Goal: Information Seeking & Learning: Find contact information

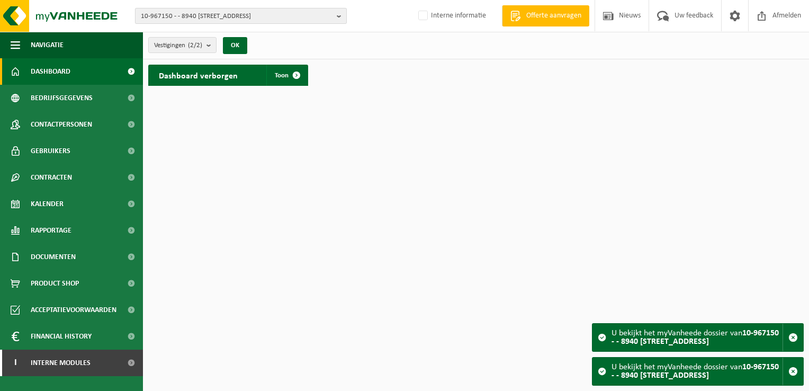
click at [223, 16] on span "10-967150 - - 8940 [STREET_ADDRESS]" at bounding box center [237, 16] width 192 height 16
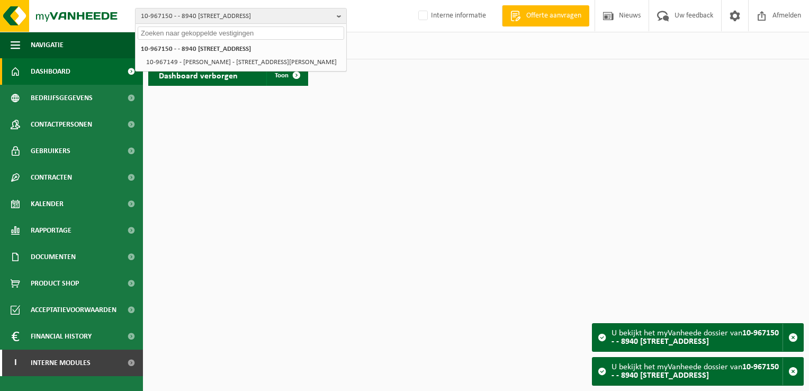
paste input "10-724554"
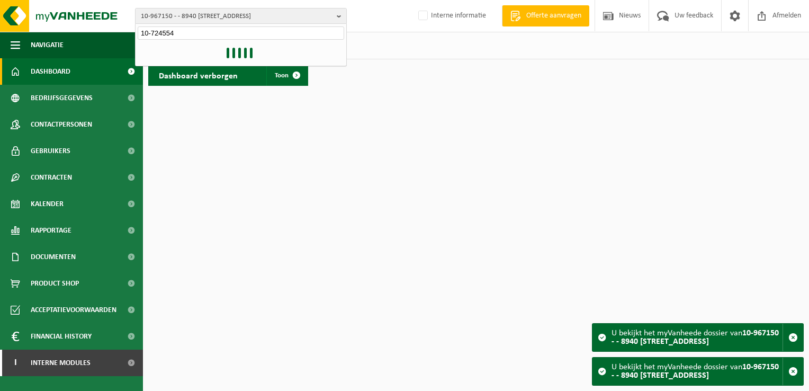
type input "10-724554"
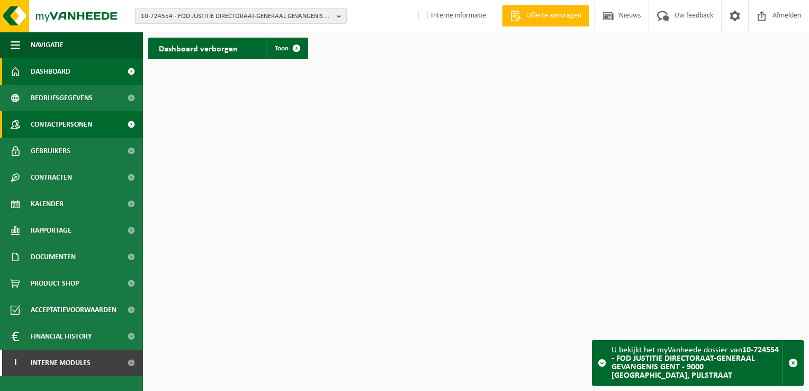
click at [82, 122] on span "Contactpersonen" at bounding box center [61, 124] width 61 height 26
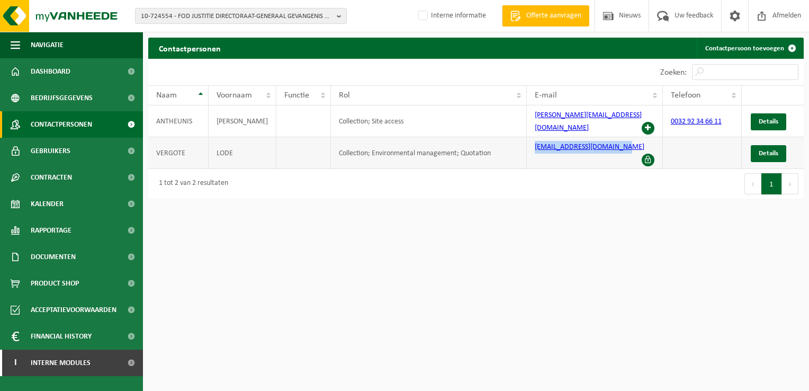
drag, startPoint x: 621, startPoint y: 143, endPoint x: 533, endPoint y: 147, distance: 88.5
click at [533, 147] on td "lode.vergote@just.fgov.be" at bounding box center [595, 153] width 136 height 32
copy link "lode.vergote@just.fgov.be"
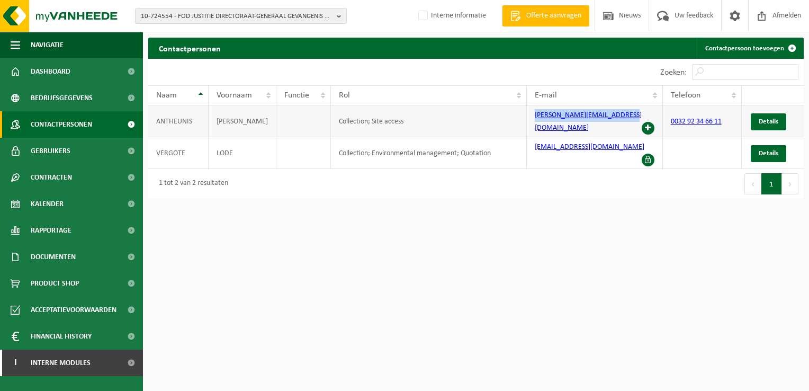
drag, startPoint x: 624, startPoint y: 119, endPoint x: 534, endPoint y: 124, distance: 90.2
click at [534, 124] on td "tony.antheunis@just.fgov.be" at bounding box center [595, 121] width 136 height 32
copy link "tony.antheunis@just.fgov.be"
click at [170, 17] on span "10-724554 - FOD JUSTITIE DIRECTORAAT-GENERAAL GEVANGENIS GENT - 9000 GENT, PIJL…" at bounding box center [237, 16] width 192 height 16
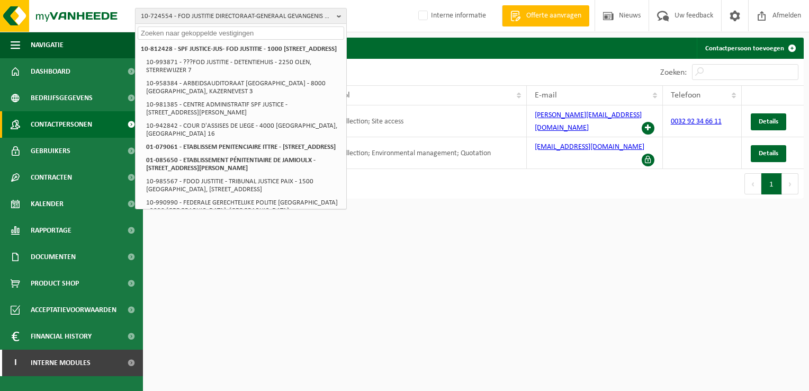
paste input "01-905312"
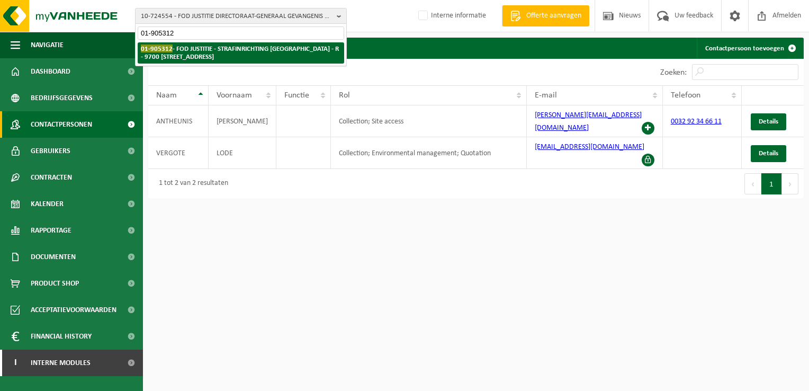
type input "01-905312"
click at [216, 48] on strong "01-905312 - FOD JUSTITIE - STRAFINRICHTING OUDENAARDE - R - 9700 OUDENAARDE, BO…" at bounding box center [240, 52] width 198 height 16
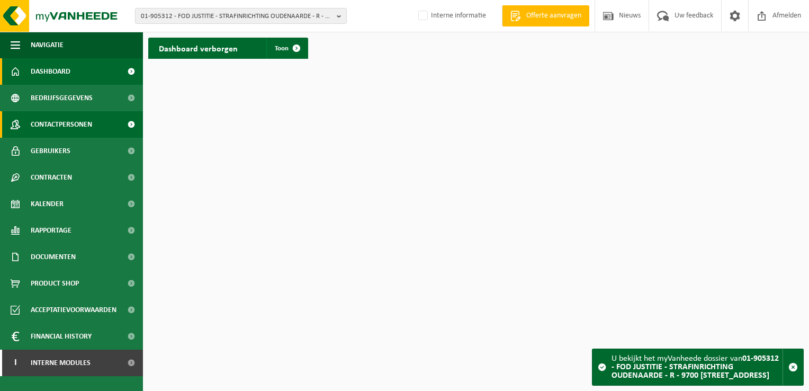
click at [83, 129] on span "Contactpersonen" at bounding box center [61, 124] width 61 height 26
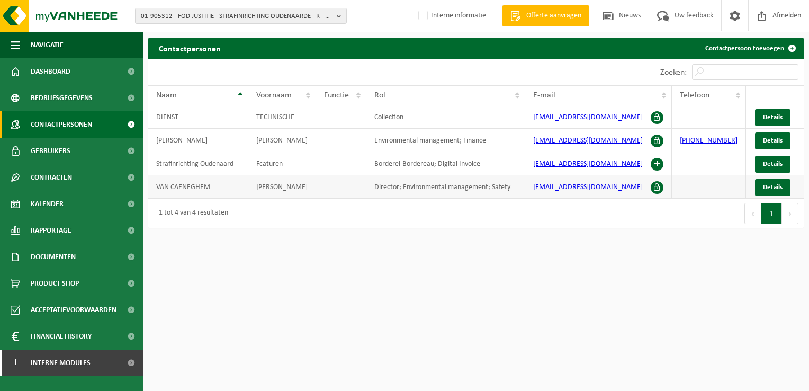
drag, startPoint x: 640, startPoint y: 189, endPoint x: 524, endPoint y: 194, distance: 116.6
click at [524, 194] on tr "VAN CAENEGHEM PIETER Director; Environmental management; Safety pieter.vancaene…" at bounding box center [476, 186] width 656 height 23
copy tr "pieter.vancaeneghem@just.fgov.be"
drag, startPoint x: 629, startPoint y: 120, endPoint x: 531, endPoint y: 124, distance: 98.1
click at [531, 124] on td "tec.oudenaarde@just.fgov.be" at bounding box center [598, 116] width 147 height 23
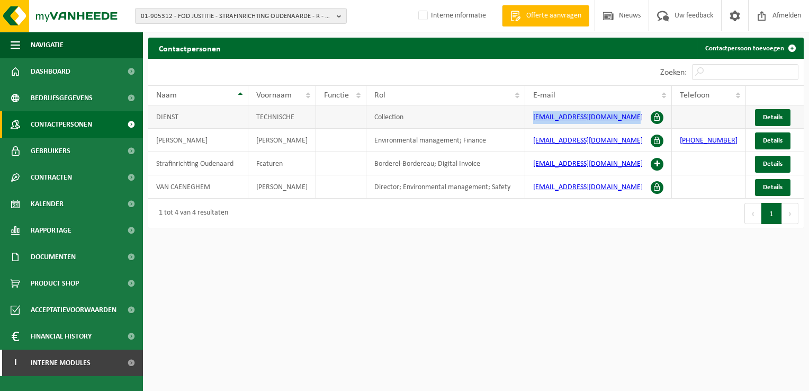
copy link "tec.oudenaarde@just.fgov.be"
click at [243, 18] on span "01-905312 - FOD JUSTITIE - STRAFINRICHTING OUDENAARDE - R - 9700 [STREET_ADDRES…" at bounding box center [237, 16] width 192 height 16
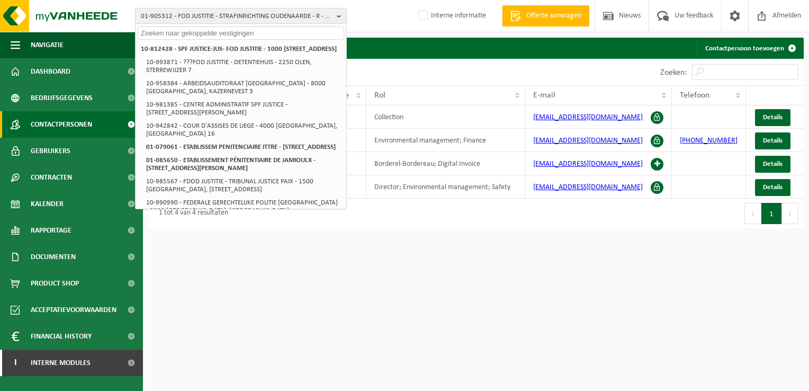
paste input "10-782306"
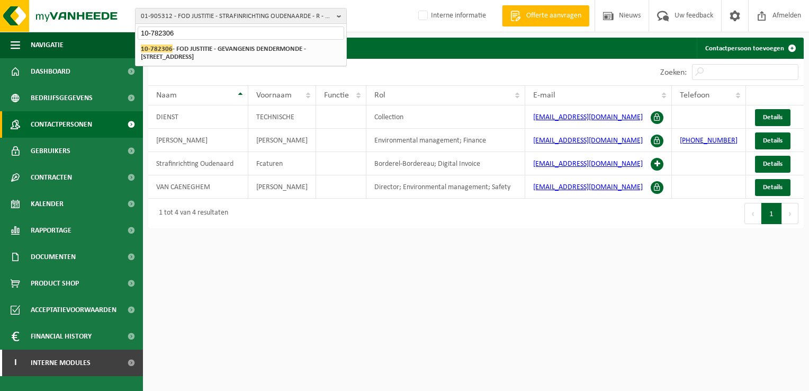
type input "10-782306"
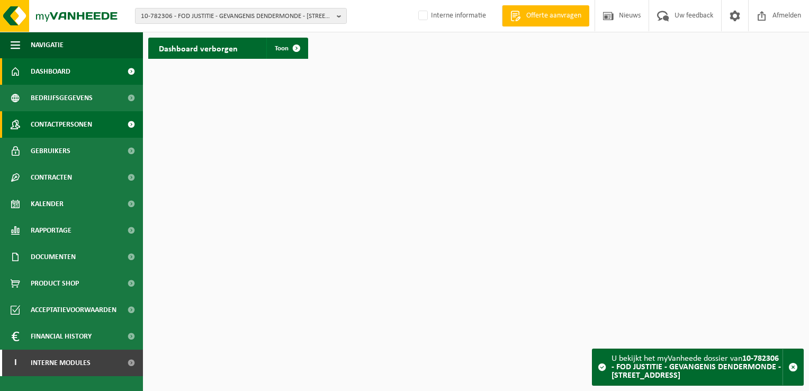
click at [82, 124] on span "Contactpersonen" at bounding box center [61, 124] width 61 height 26
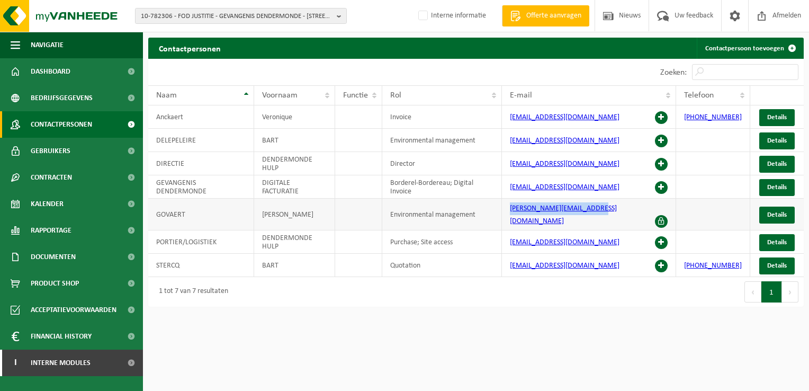
drag, startPoint x: 623, startPoint y: 213, endPoint x: 514, endPoint y: 213, distance: 108.6
click at [514, 213] on td "kurt.govaert@just.fgov.be" at bounding box center [589, 215] width 174 height 32
copy link "kurt.govaert@just.fgov.be"
drag, startPoint x: 617, startPoint y: 141, endPoint x: 514, endPoint y: 142, distance: 103.3
click at [514, 142] on td "bart.delepeleire@just.fgov.be" at bounding box center [589, 140] width 174 height 23
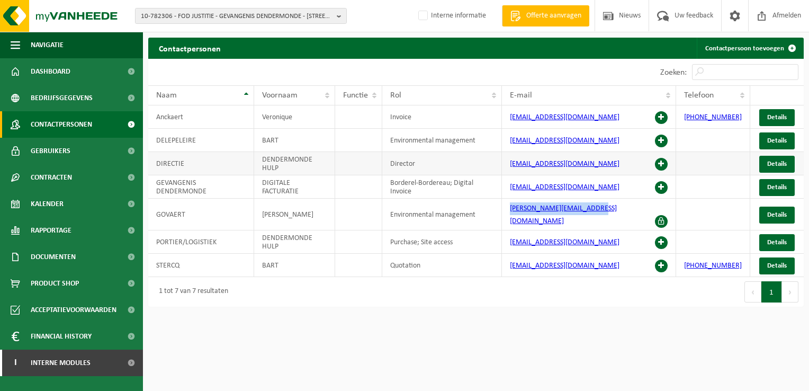
copy link "bart.delepeleire@just.fgov.be"
click at [228, 15] on span "10-782306 - FOD JUSTITIE - GEVANGENIS DENDERMONDE - [STREET_ADDRESS]" at bounding box center [237, 16] width 192 height 16
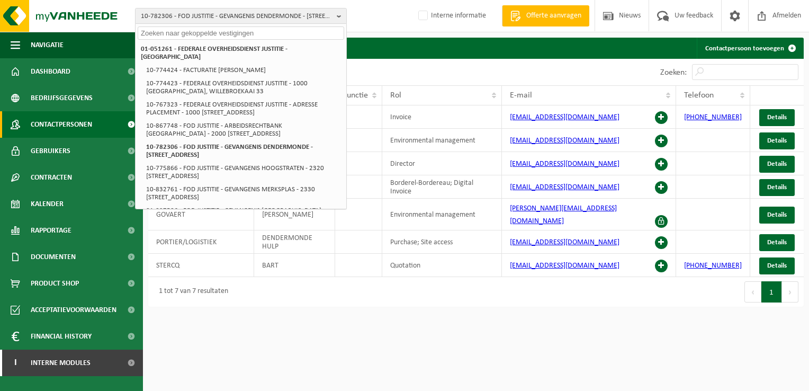
click at [217, 34] on input "text" at bounding box center [241, 32] width 207 height 13
paste input "10-827984"
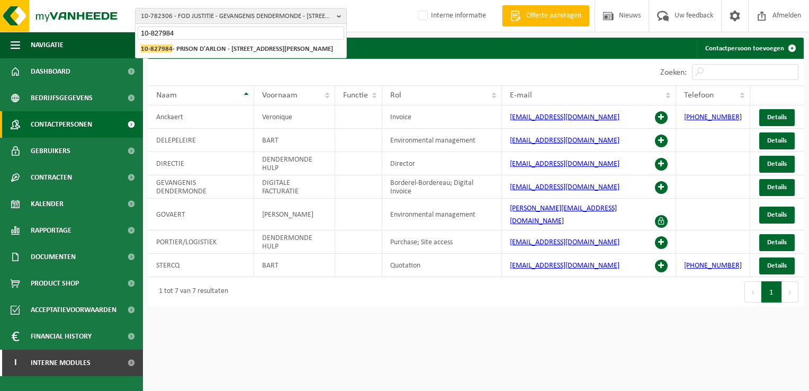
type input "10-827984"
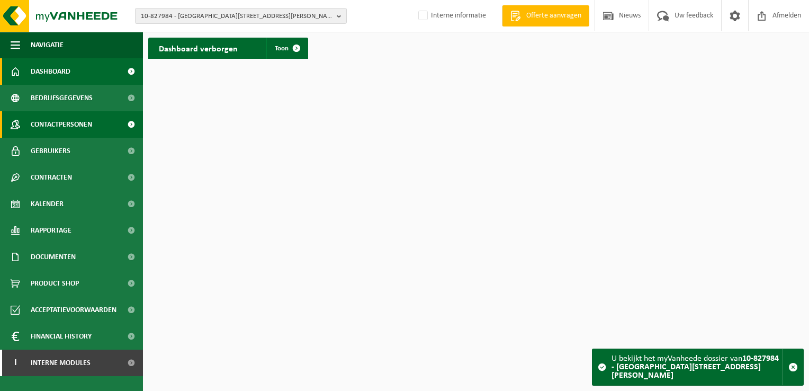
click at [77, 126] on span "Contactpersonen" at bounding box center [61, 124] width 61 height 26
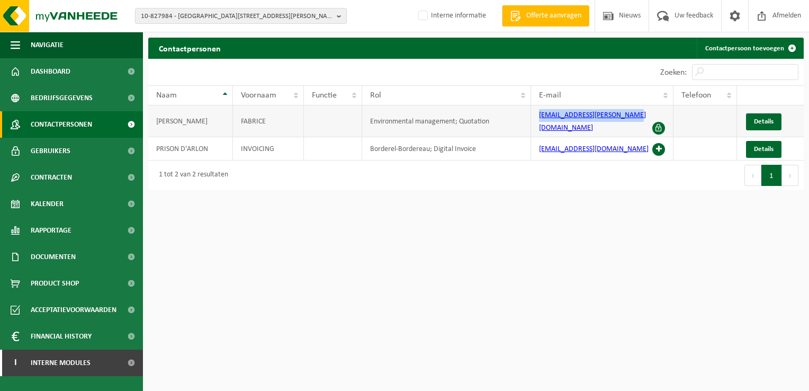
drag, startPoint x: 627, startPoint y: 117, endPoint x: 538, endPoint y: 113, distance: 89.6
click at [538, 113] on td "fabrice.gerard@just.fgov.be" at bounding box center [602, 121] width 142 height 32
copy link "fabrice.gerard@just.fgov.be"
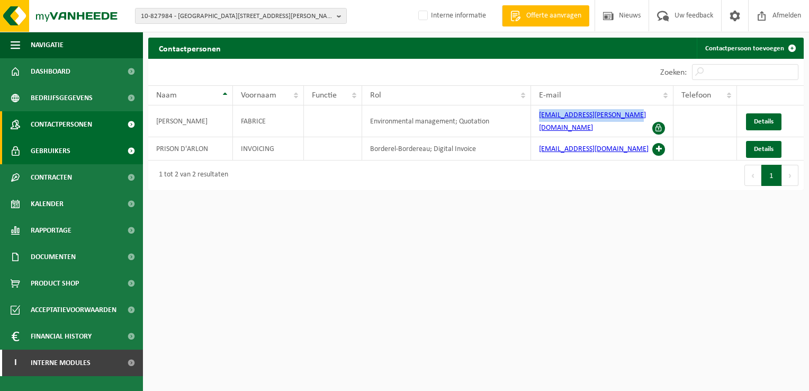
click at [62, 155] on span "Gebruikers" at bounding box center [51, 151] width 40 height 26
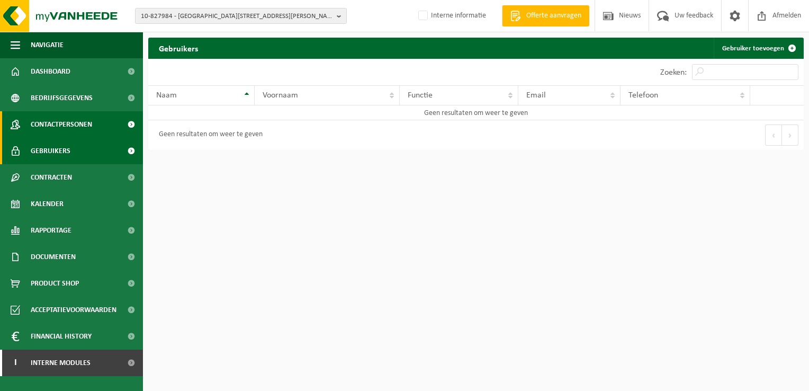
click at [66, 130] on span "Contactpersonen" at bounding box center [61, 124] width 61 height 26
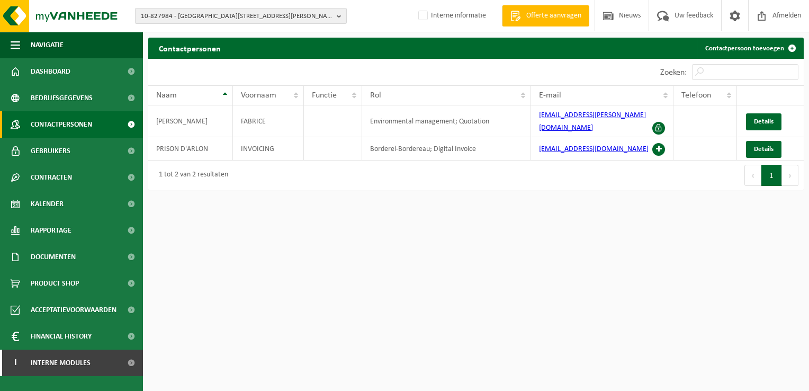
click at [198, 14] on span "10-827984 - PRISON D'ARLON - 6700 ARLON, RUE LEON CASTILHON 29" at bounding box center [237, 16] width 192 height 16
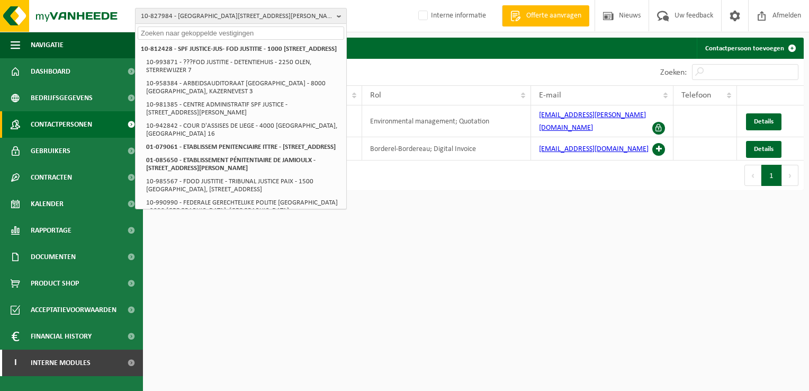
paste input "10-895592"
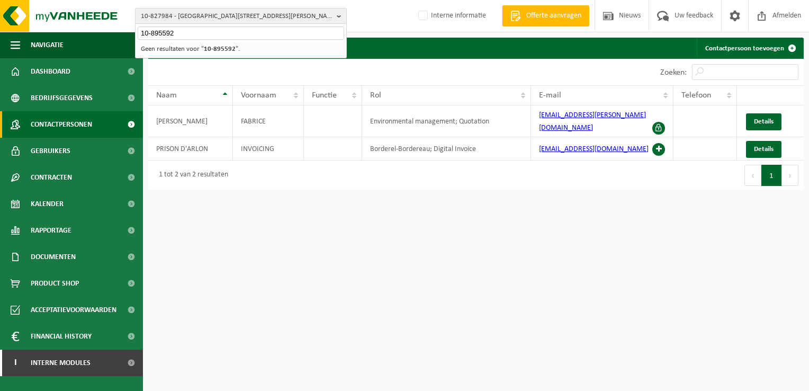
type input "10-895592"
click at [179, 51] on li "Geen resultaten voor " 10-895592 "." at bounding box center [241, 48] width 207 height 13
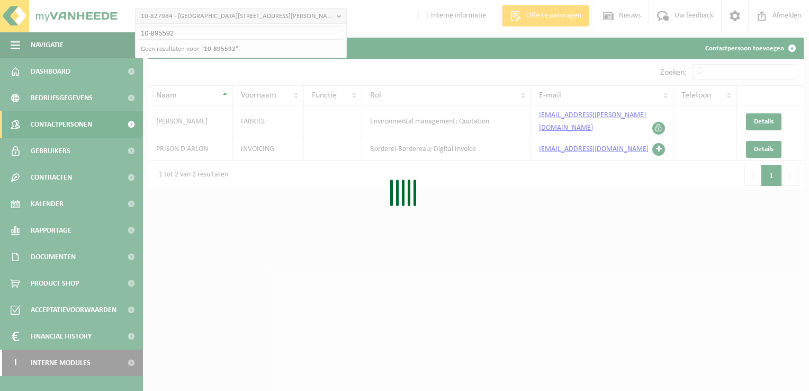
click at [343, 196] on div "Even geduld. Door de grote hoeveelheid gegevens duurt het laden even." at bounding box center [404, 195] width 809 height 391
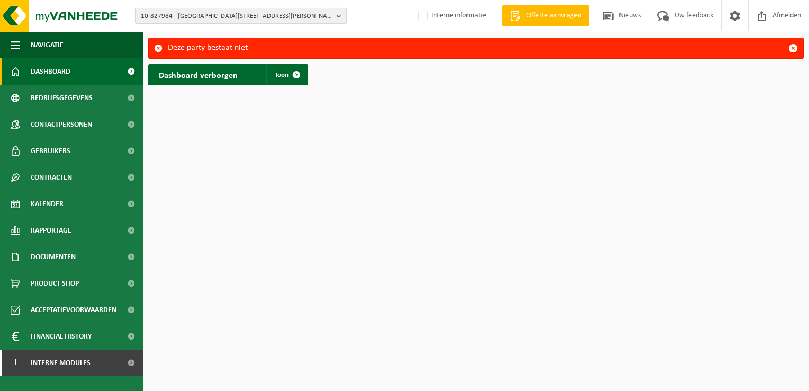
click at [169, 14] on span "10-827984 - PRISON D'ARLON - 6700 ARLON, RUE LEON CASTILHON 29" at bounding box center [237, 16] width 192 height 16
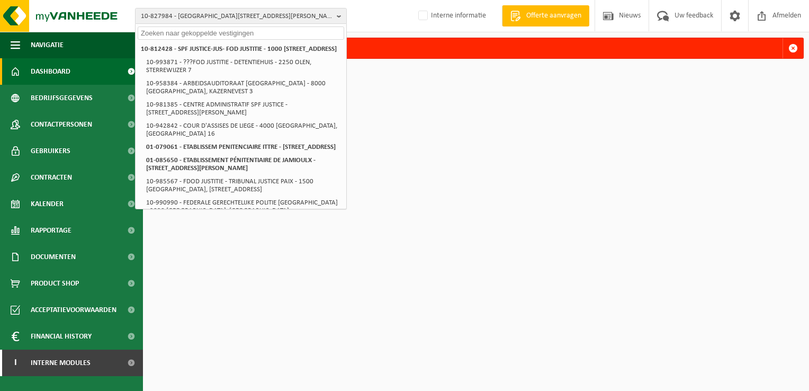
click at [227, 39] on input "text" at bounding box center [241, 32] width 207 height 13
paste input "02-009553"
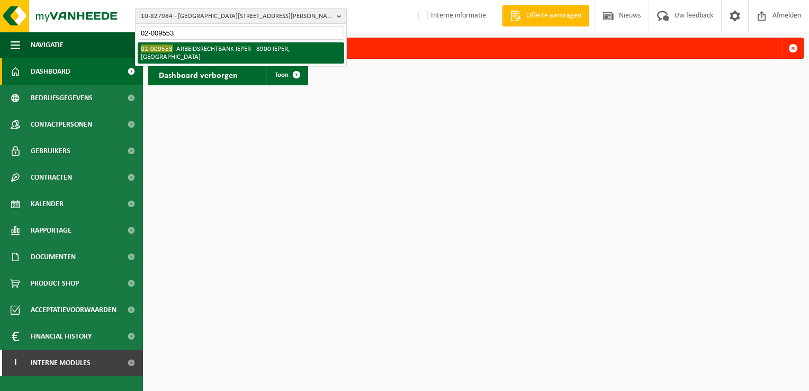
type input "02-009553"
click at [198, 54] on li "02-009553 - ARBEIDSRECHTBANK IEPER - 8900 IEPER, KORTE MEERSSTRAAT 18" at bounding box center [241, 52] width 207 height 21
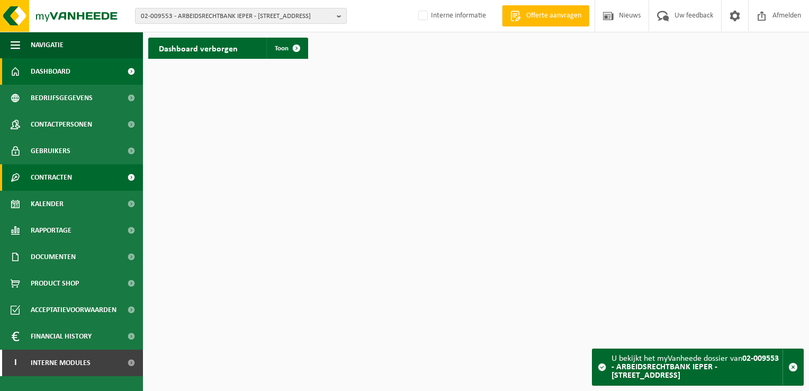
click at [73, 179] on link "Contracten" at bounding box center [71, 177] width 143 height 26
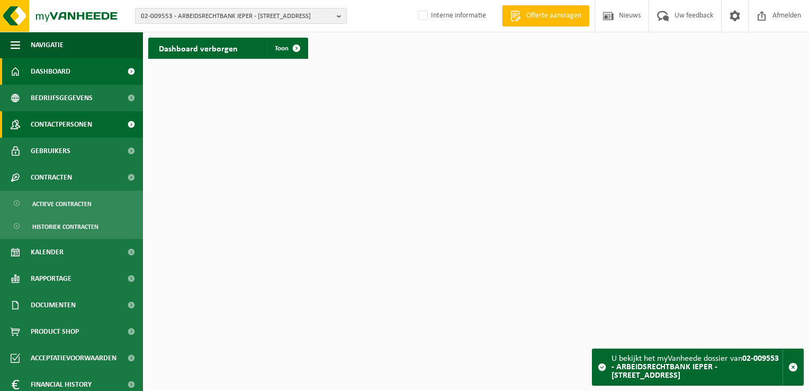
click at [61, 129] on span "Contactpersonen" at bounding box center [61, 124] width 61 height 26
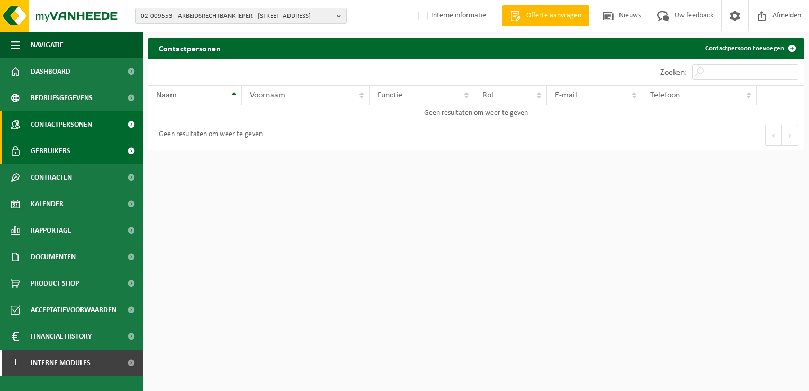
click at [52, 153] on span "Gebruikers" at bounding box center [51, 151] width 40 height 26
click at [56, 124] on span "Contactpersonen" at bounding box center [61, 124] width 61 height 26
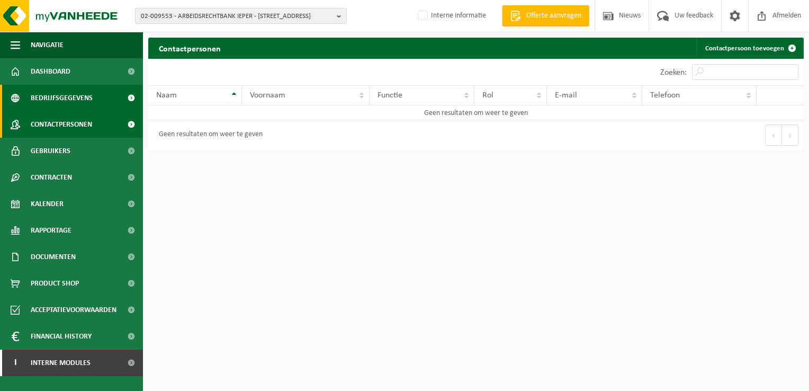
click at [59, 101] on span "Bedrijfsgegevens" at bounding box center [62, 98] width 62 height 26
